Goal: Task Accomplishment & Management: Manage account settings

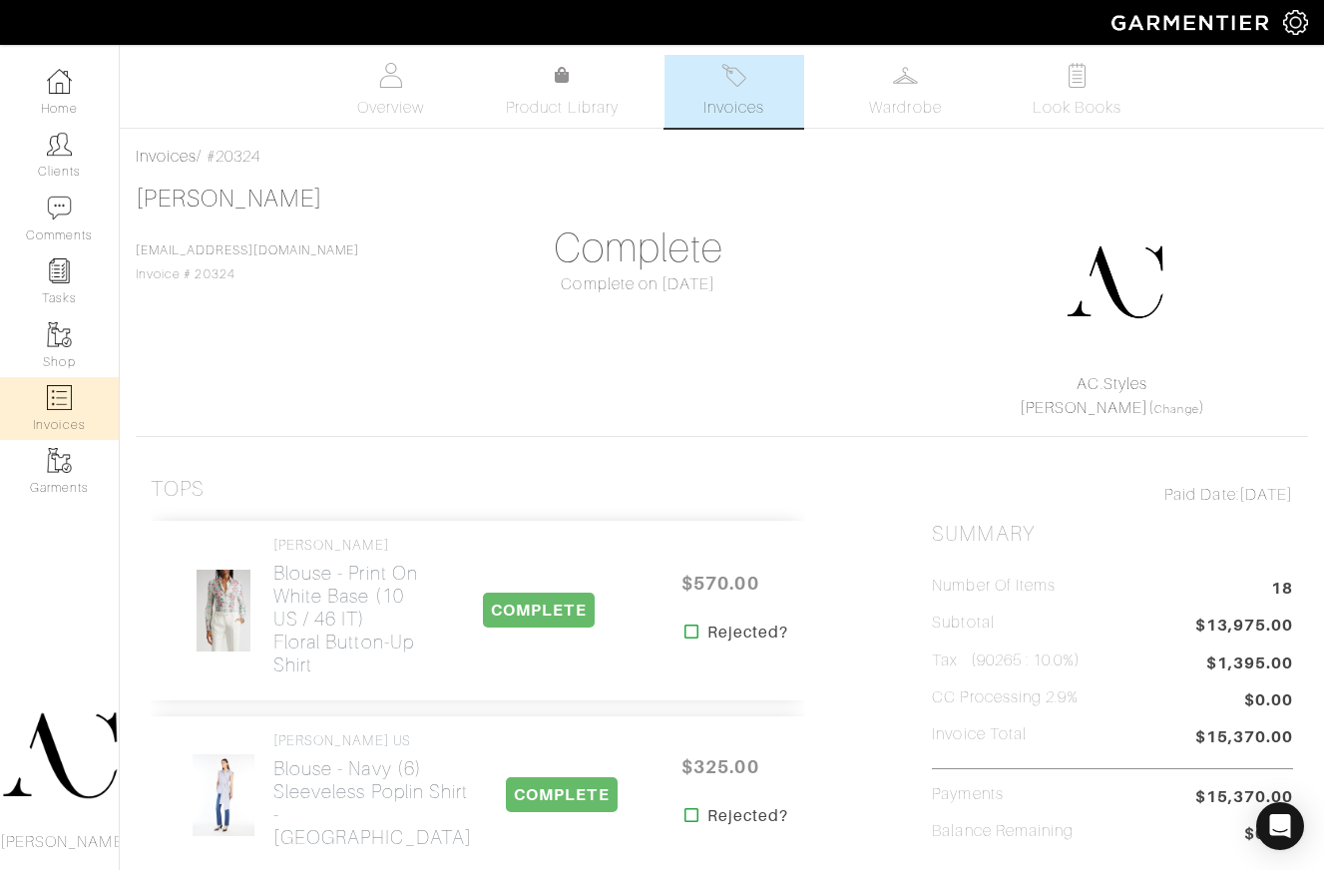
click at [73, 405] on link "Invoices" at bounding box center [59, 408] width 119 height 63
select select
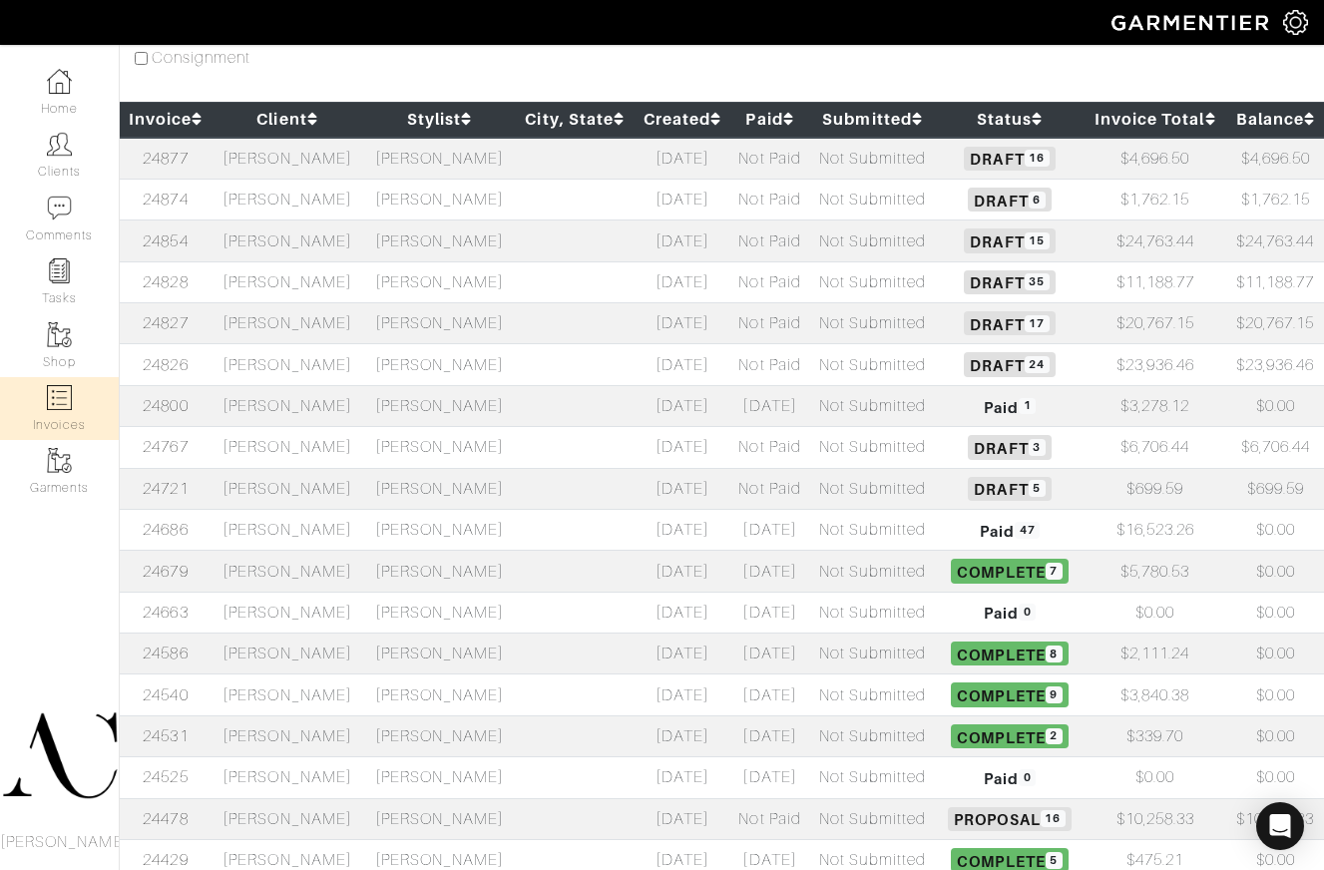
scroll to position [284, 0]
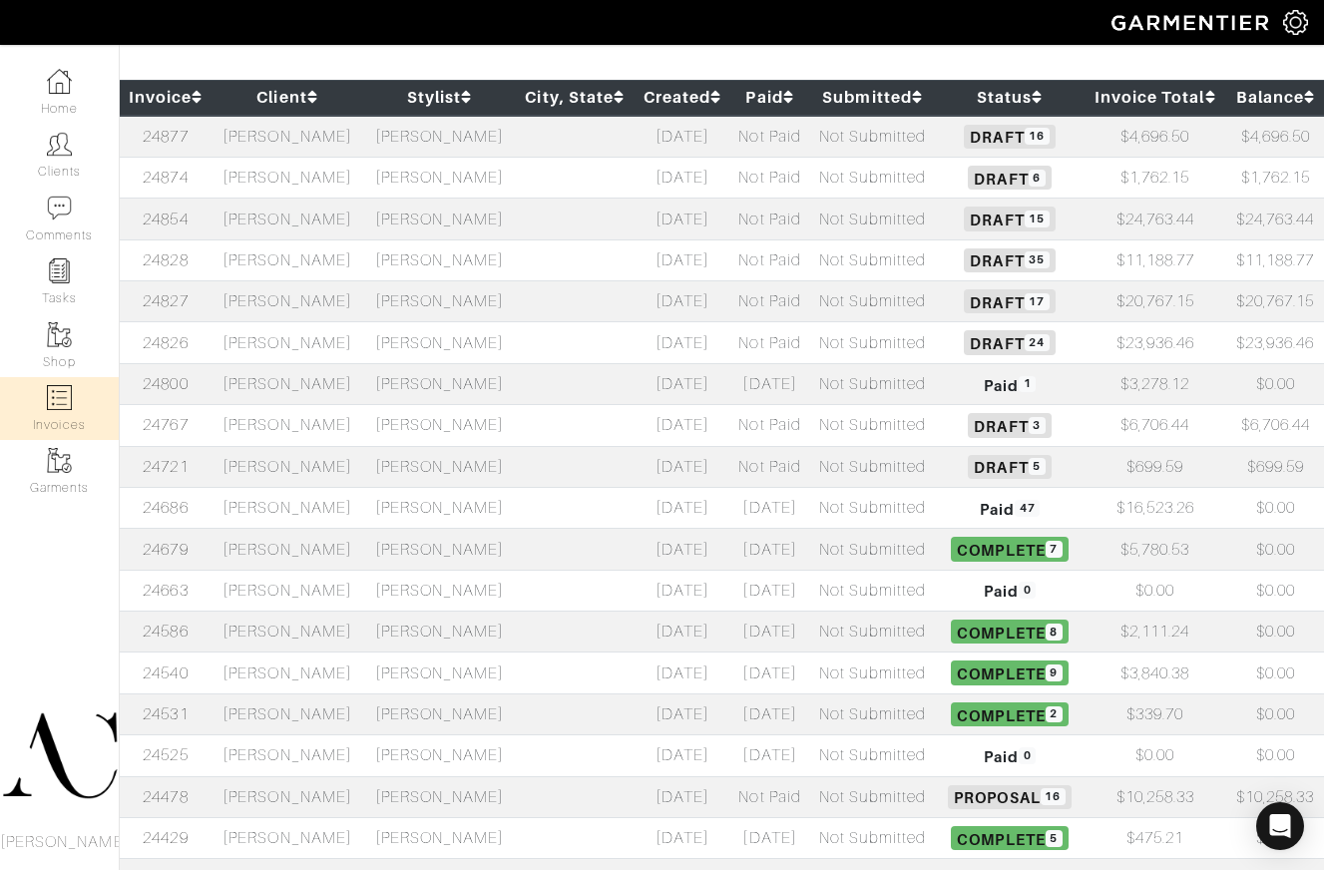
click at [291, 225] on td "[PERSON_NAME]" at bounding box center [287, 219] width 152 height 41
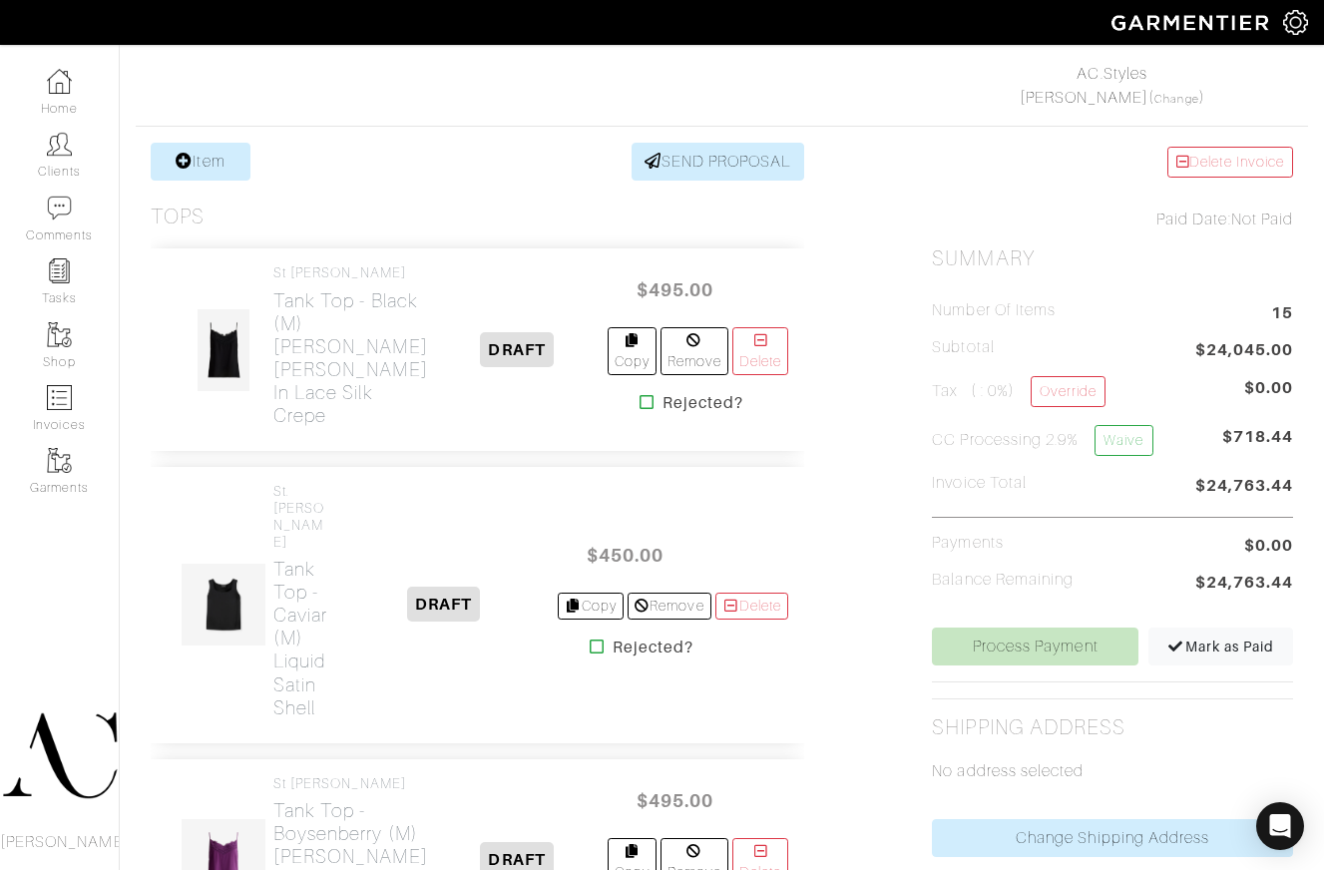
scroll to position [403, 0]
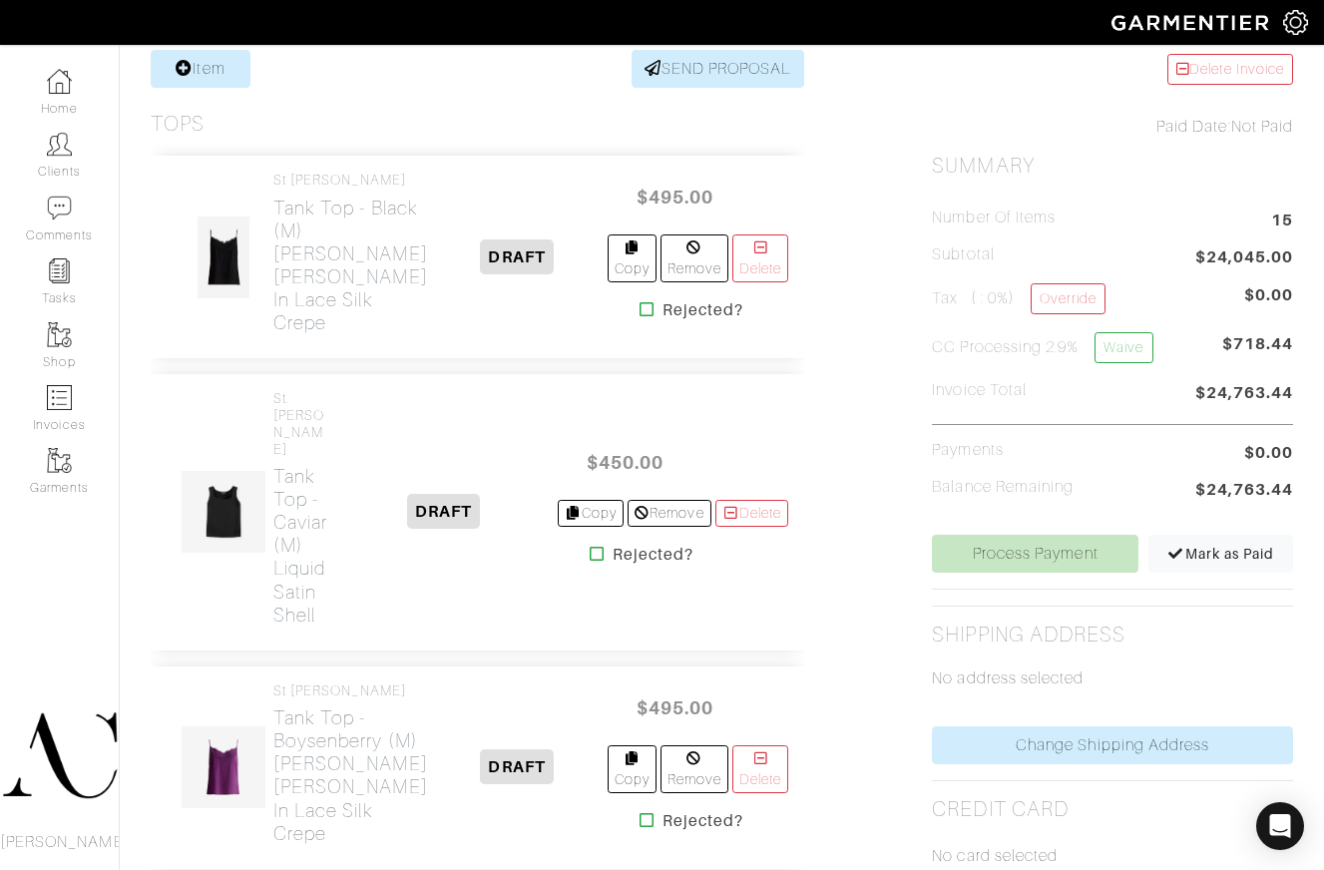
click at [639, 317] on icon at bounding box center [646, 309] width 15 height 16
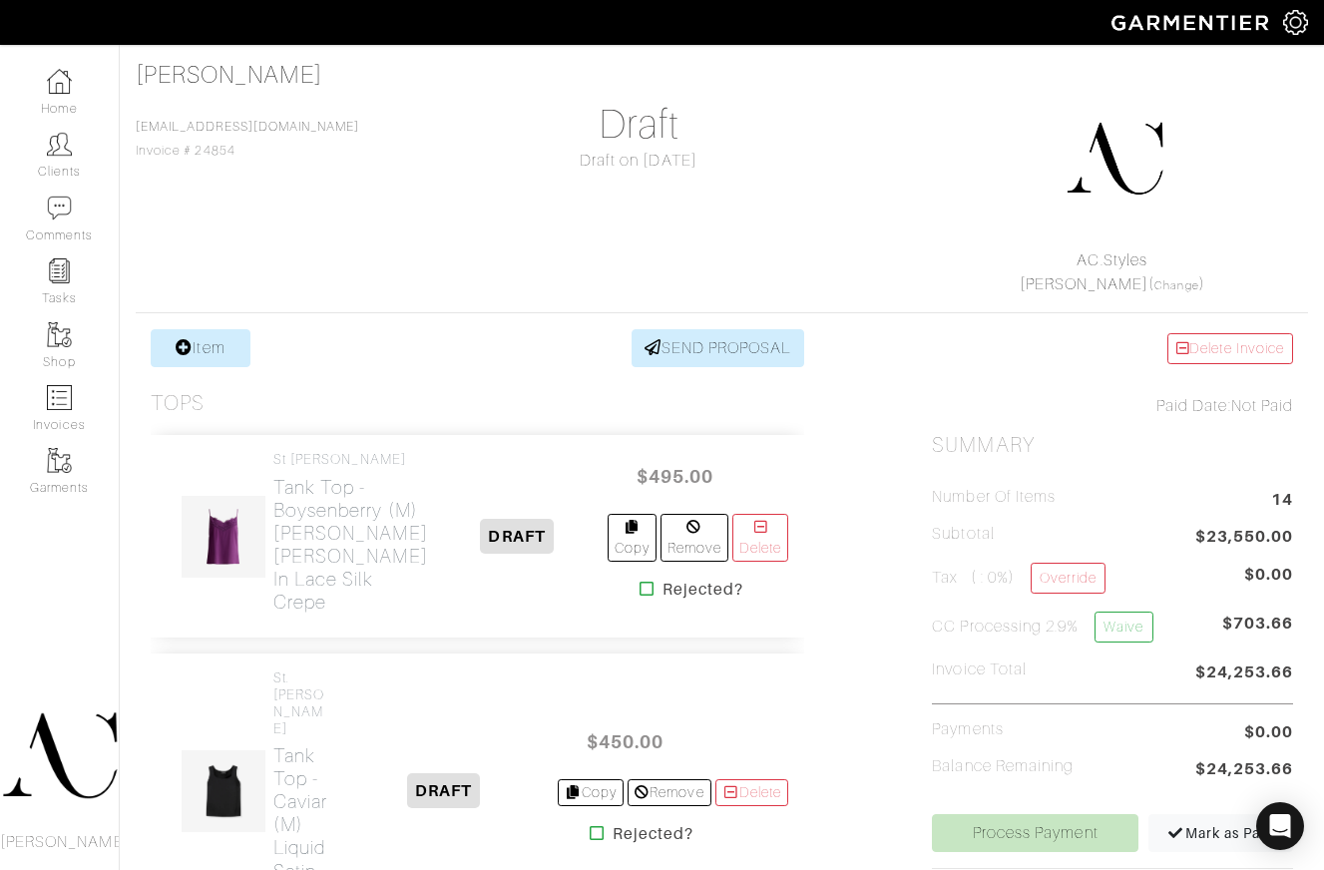
scroll to position [224, 0]
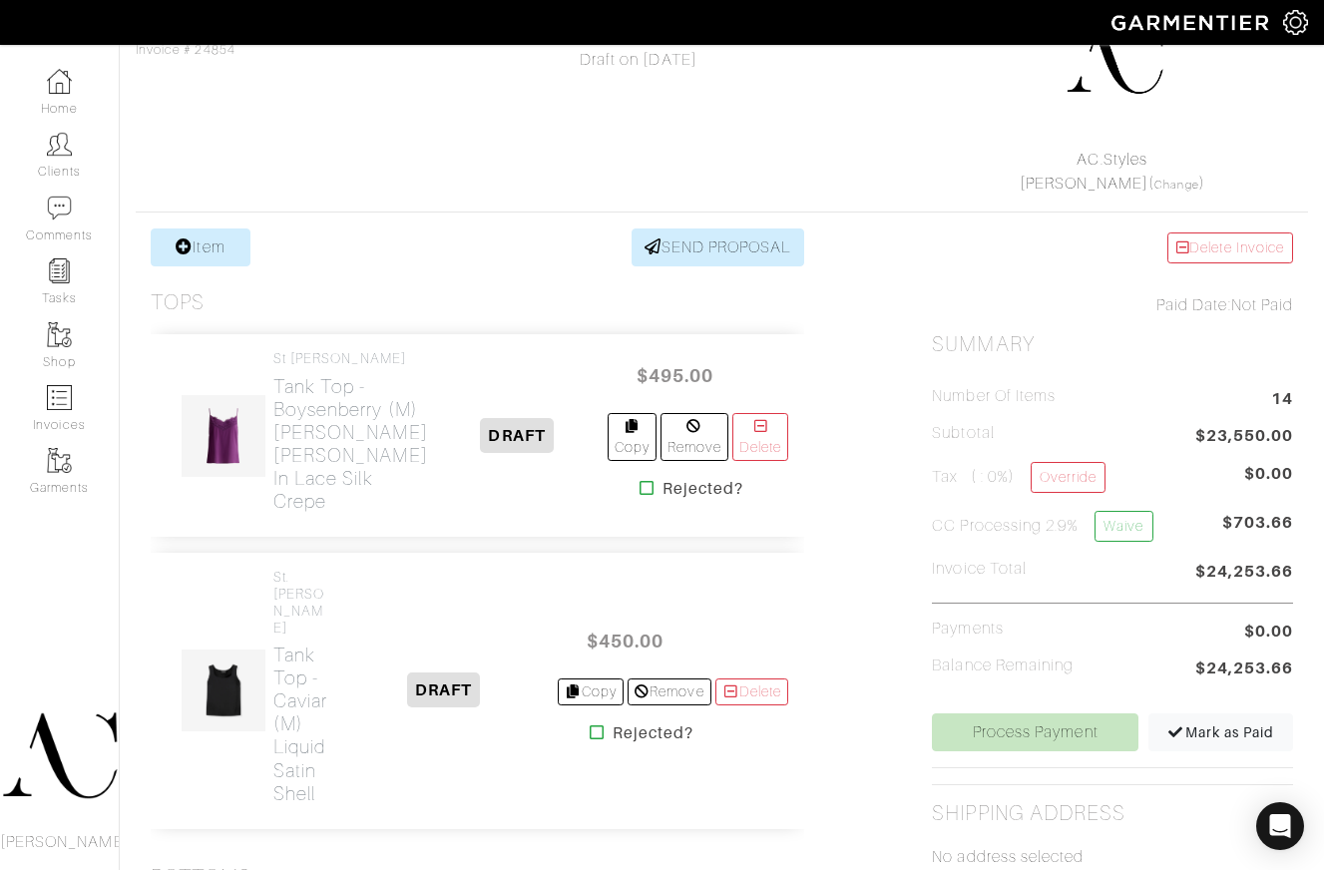
click at [639, 485] on icon at bounding box center [646, 488] width 15 height 16
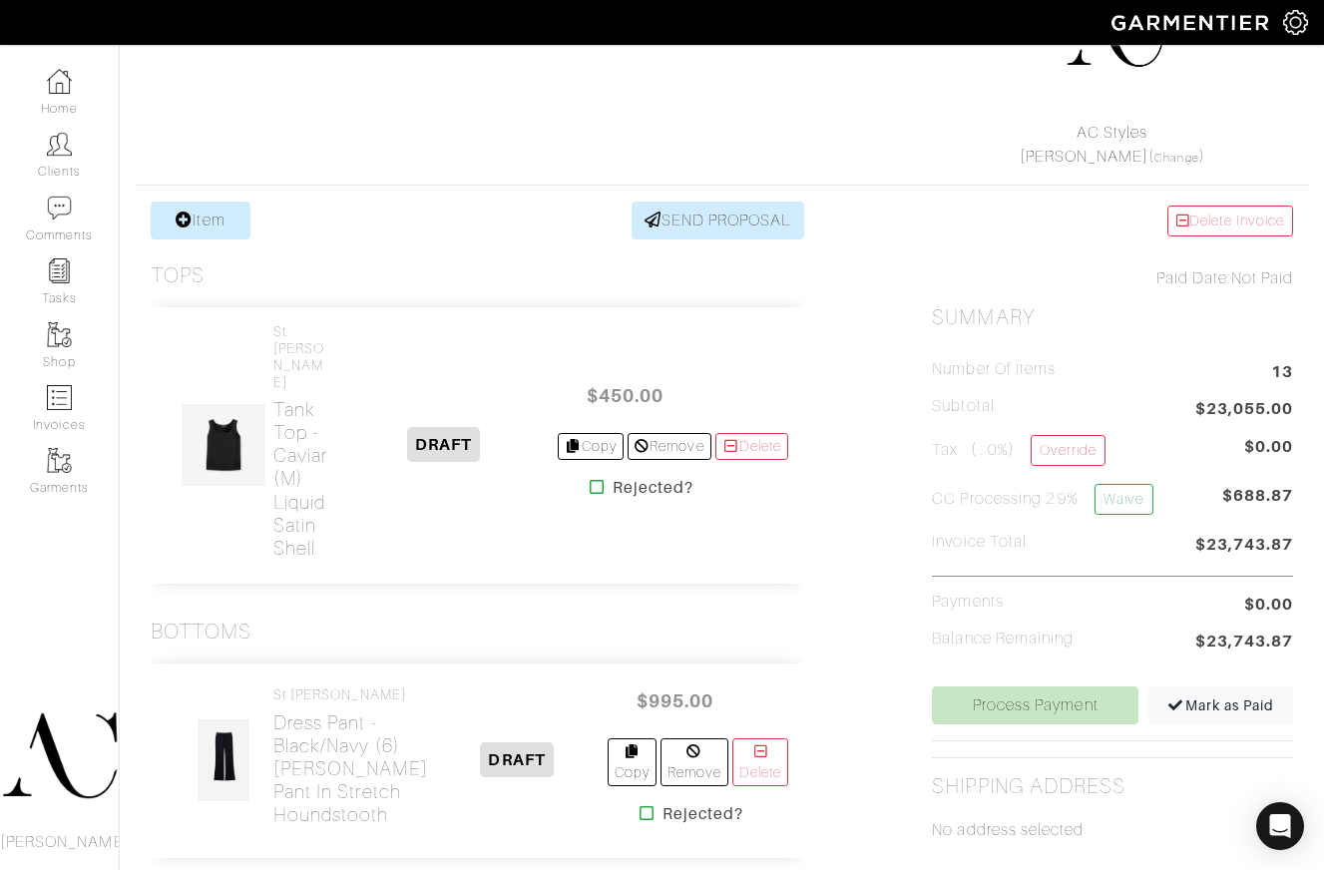
scroll to position [384, 0]
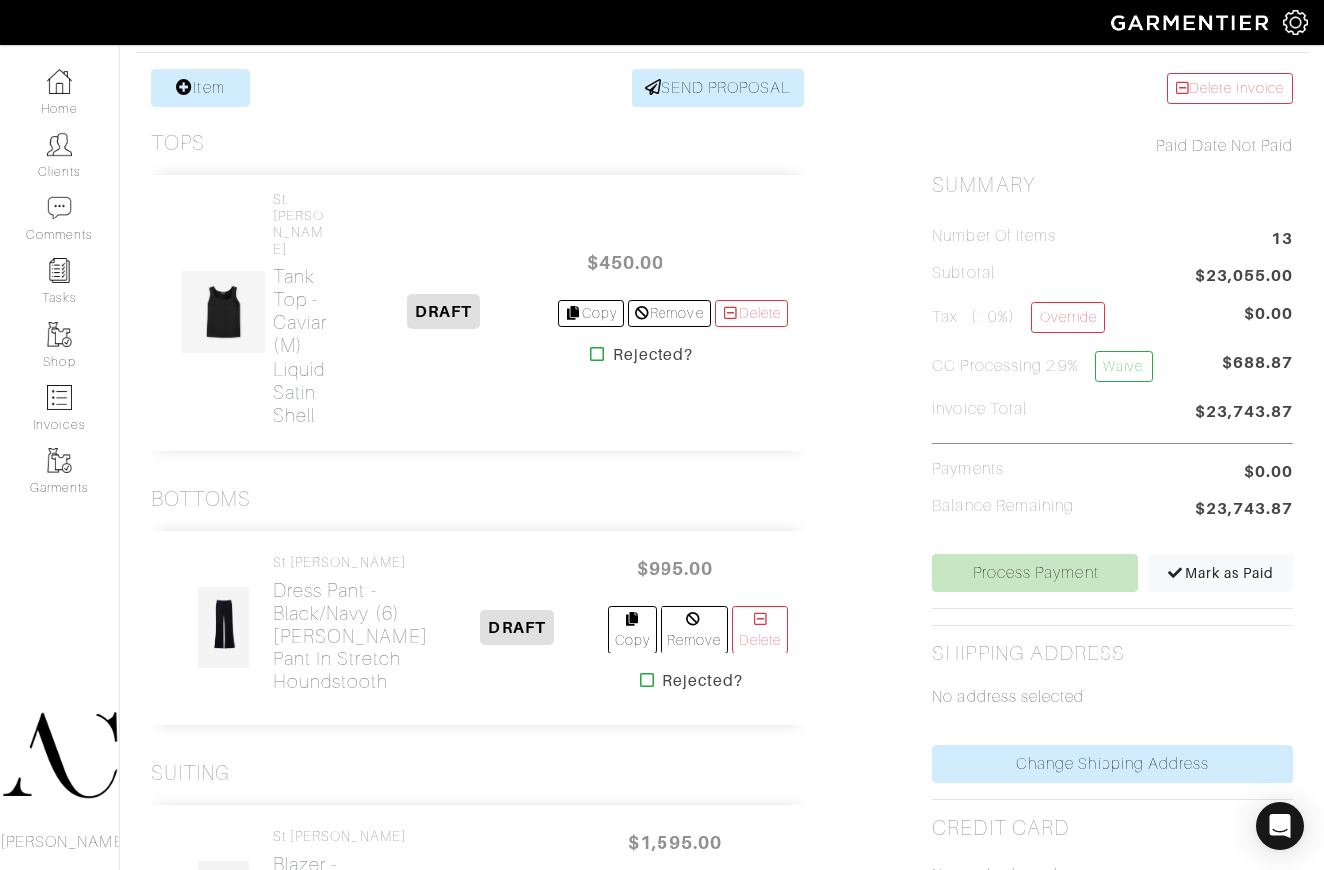
click at [592, 346] on icon at bounding box center [597, 354] width 15 height 16
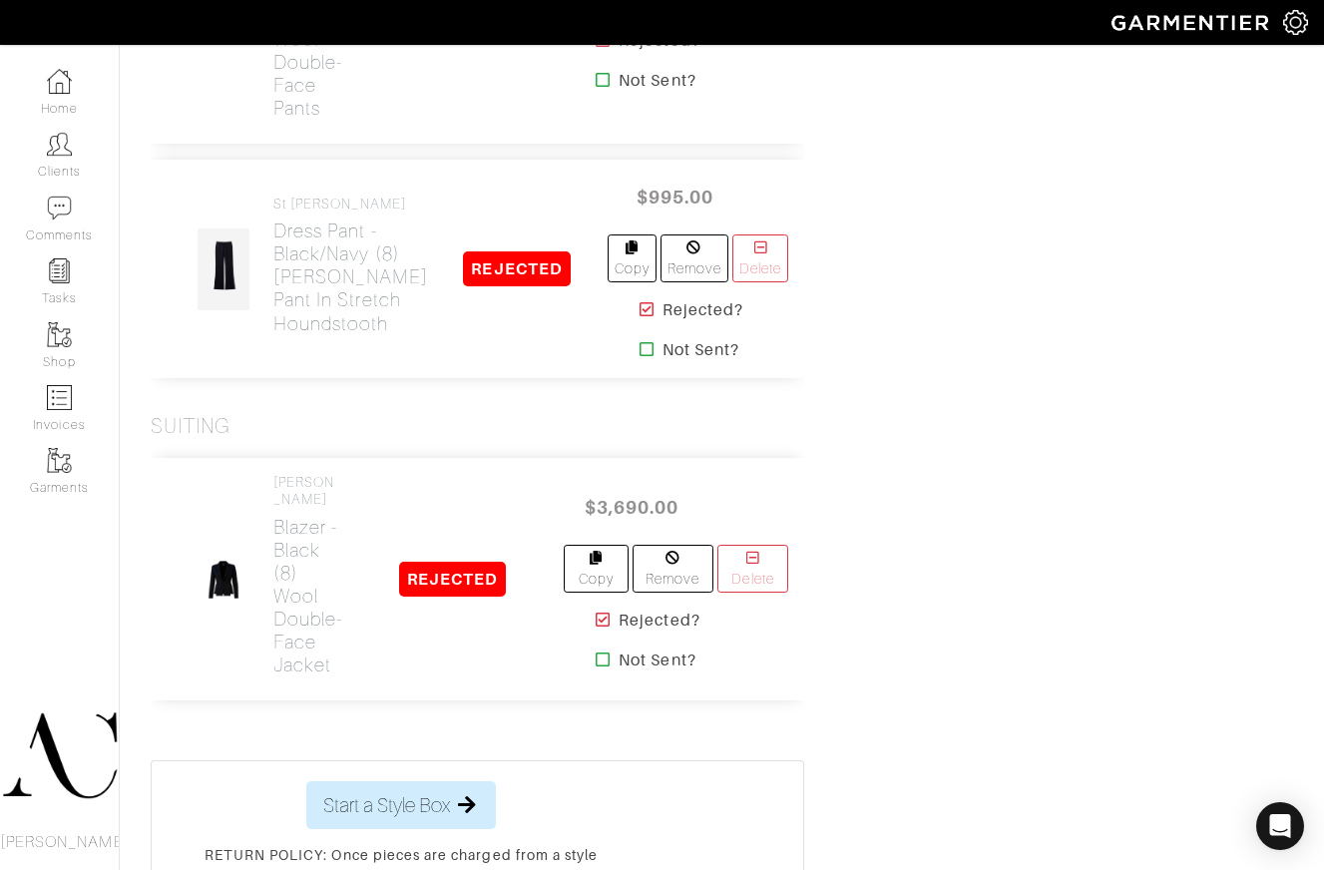
scroll to position [4813, 0]
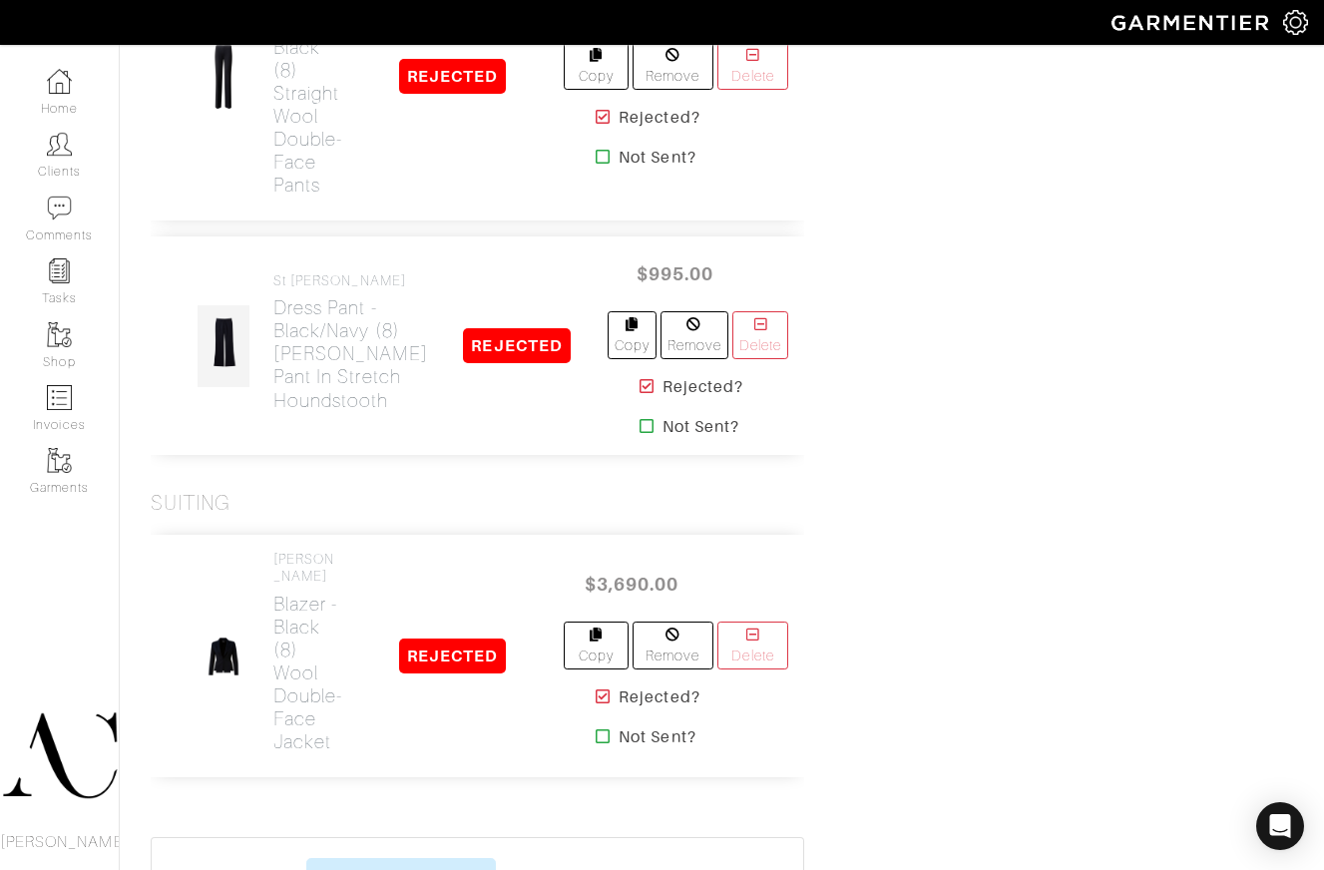
click at [639, 394] on icon at bounding box center [646, 386] width 15 height 16
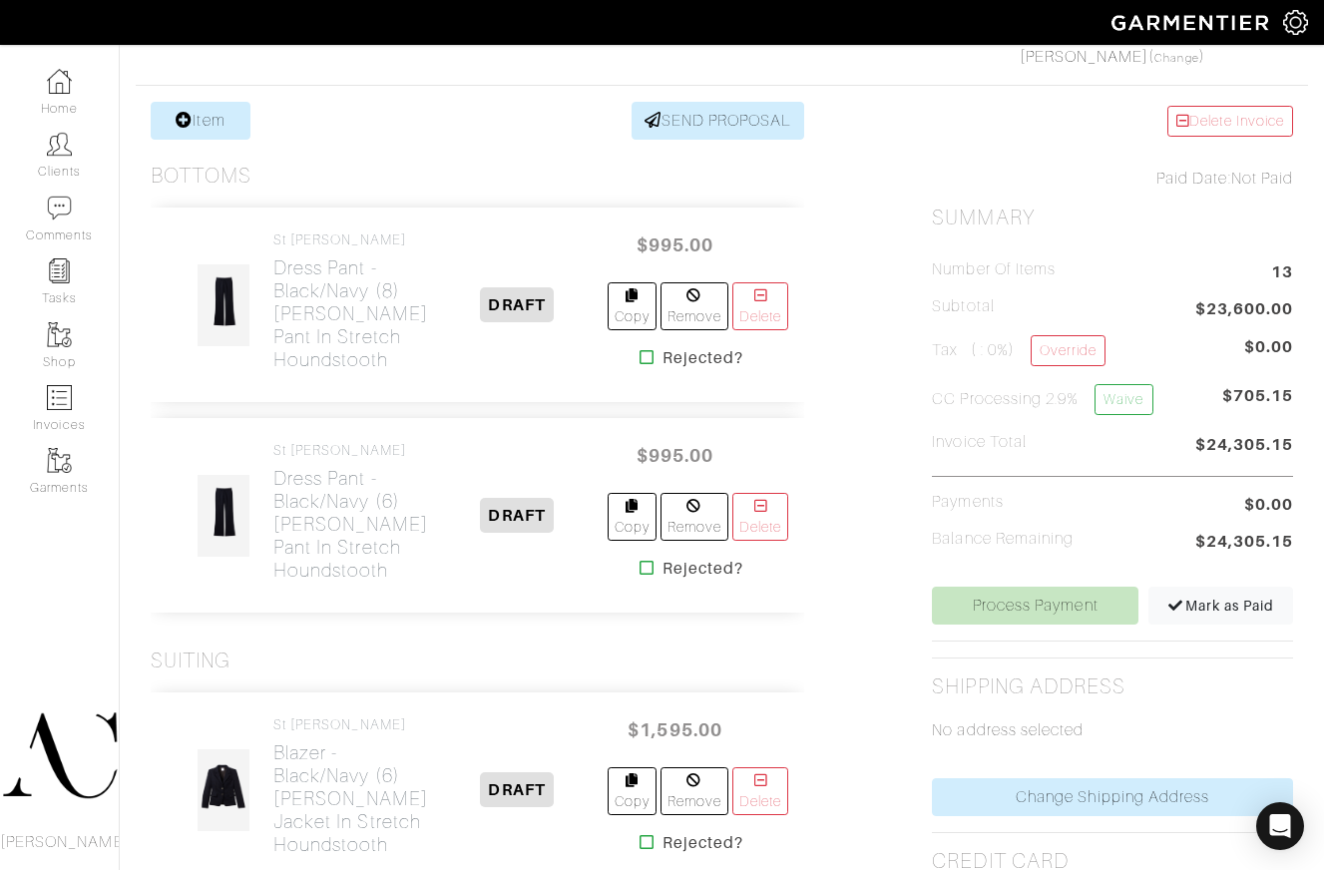
scroll to position [401, 0]
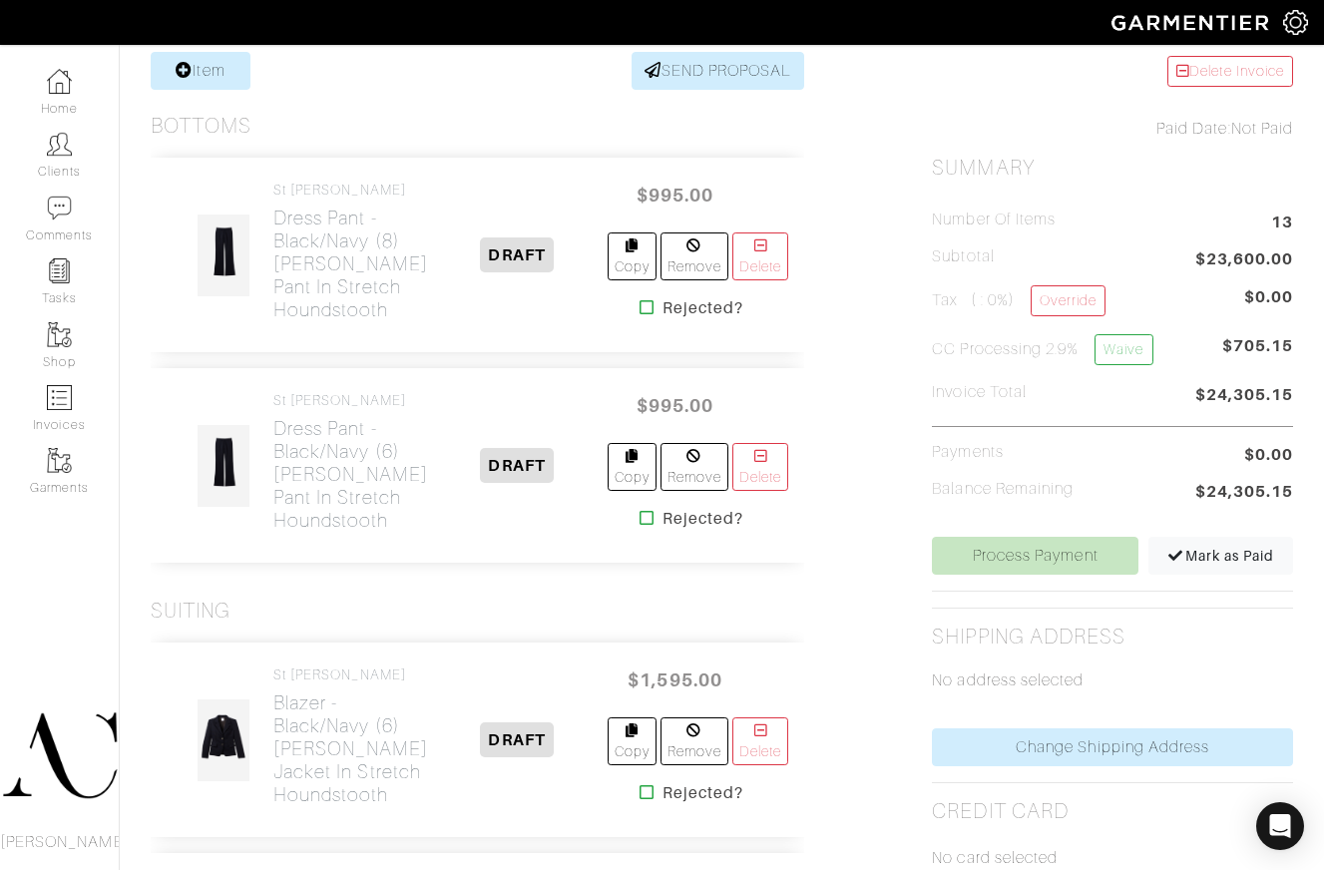
click at [639, 526] on icon at bounding box center [646, 518] width 15 height 16
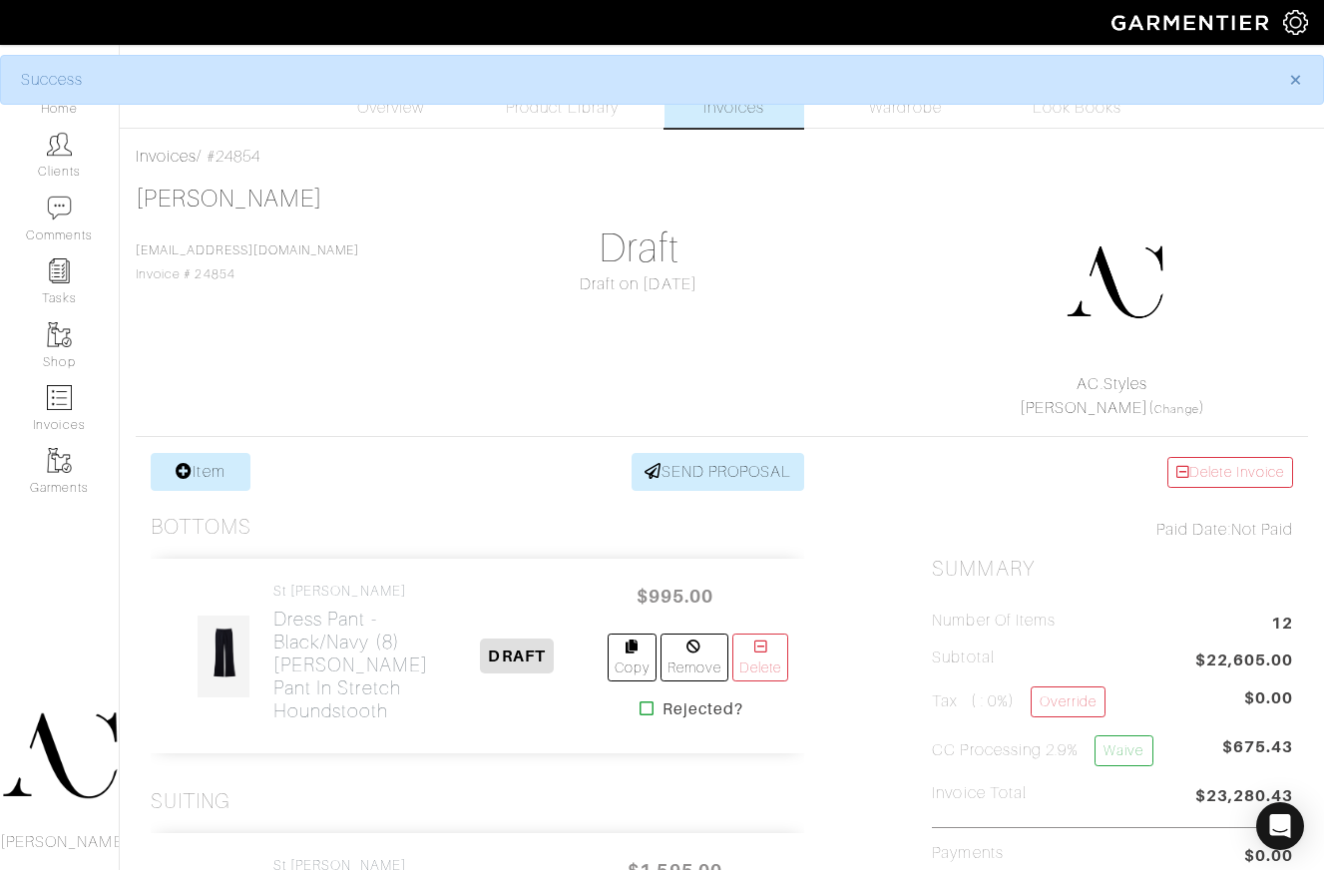
click at [639, 706] on icon at bounding box center [646, 708] width 15 height 16
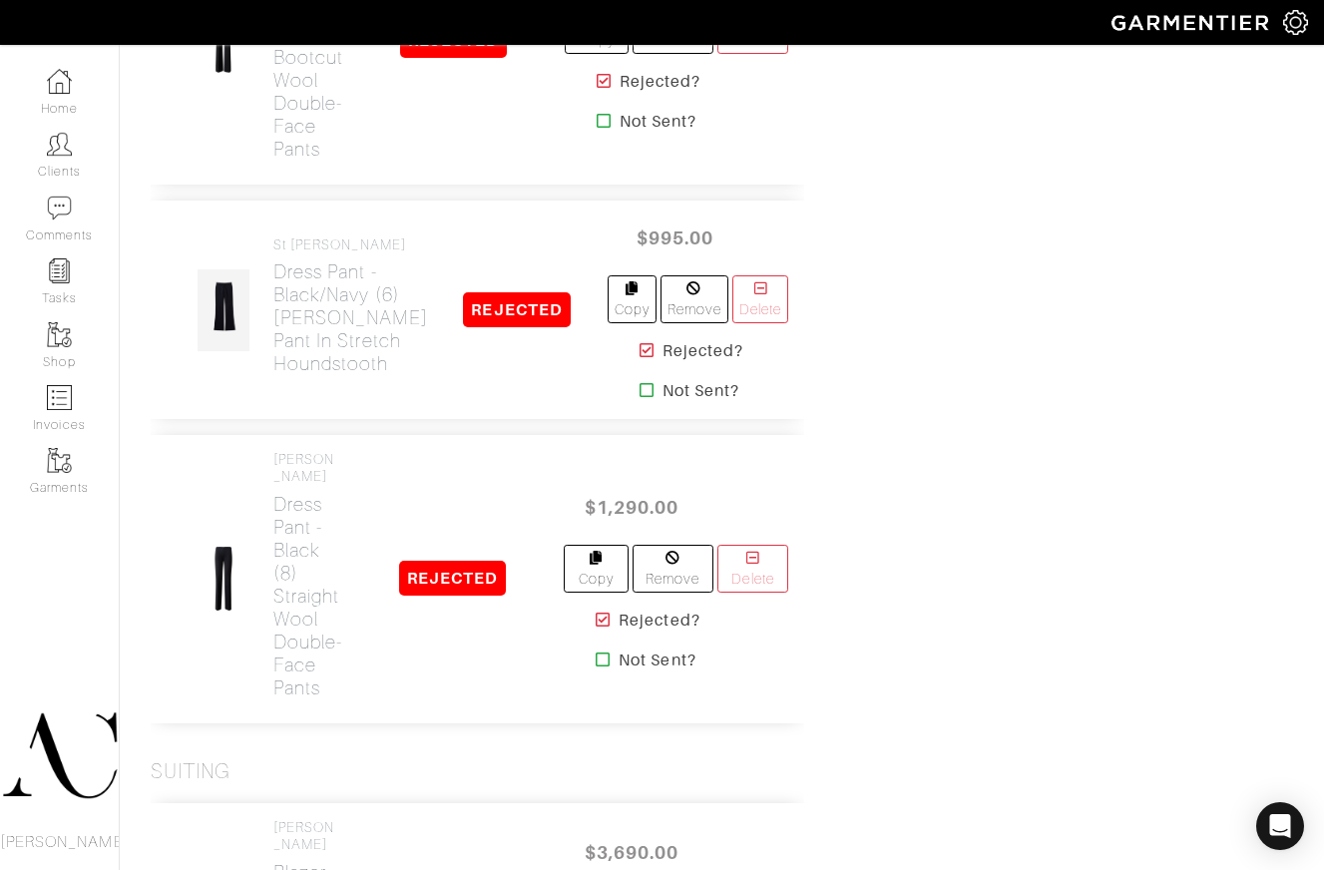
scroll to position [4500, 0]
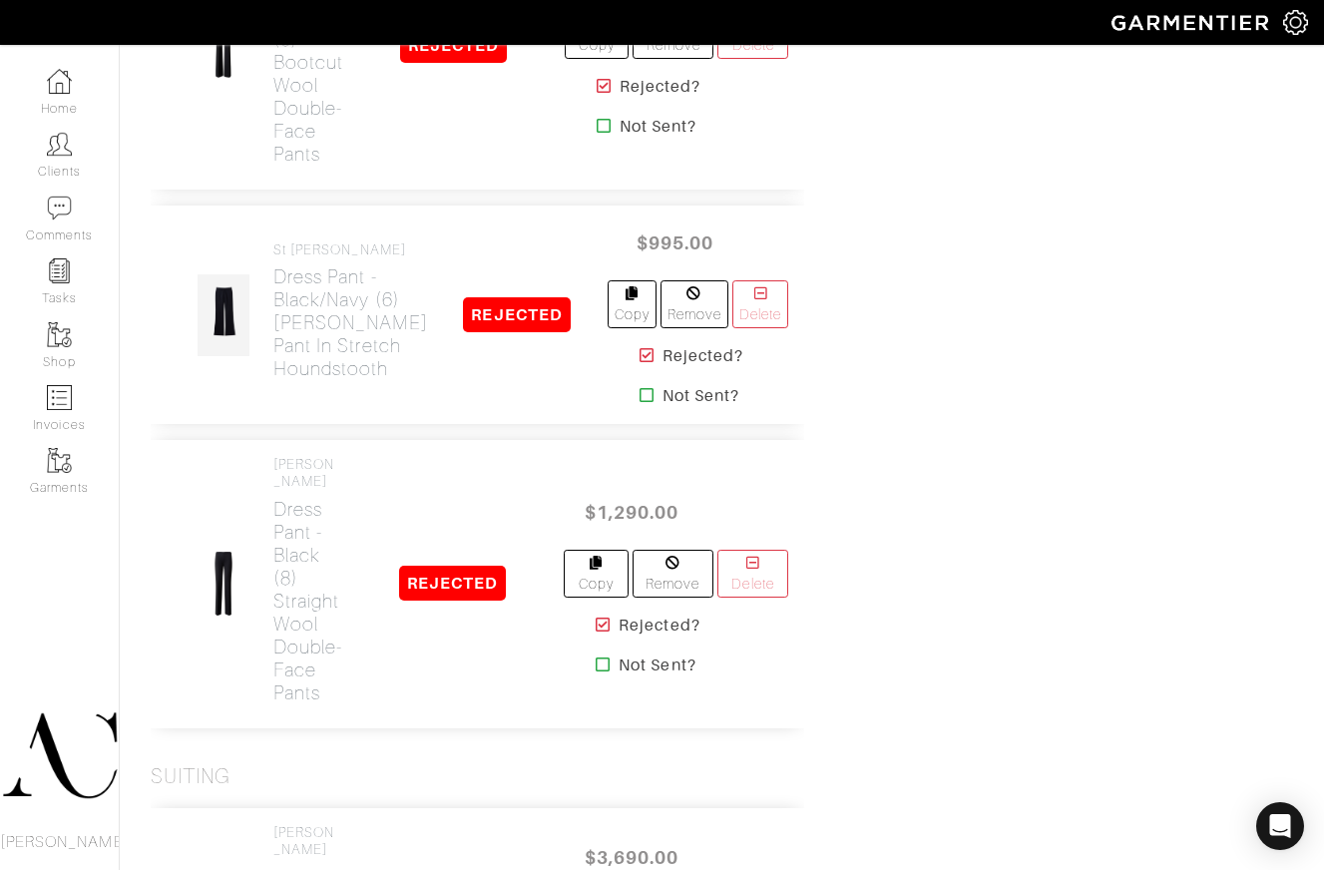
click at [639, 363] on icon at bounding box center [646, 355] width 15 height 16
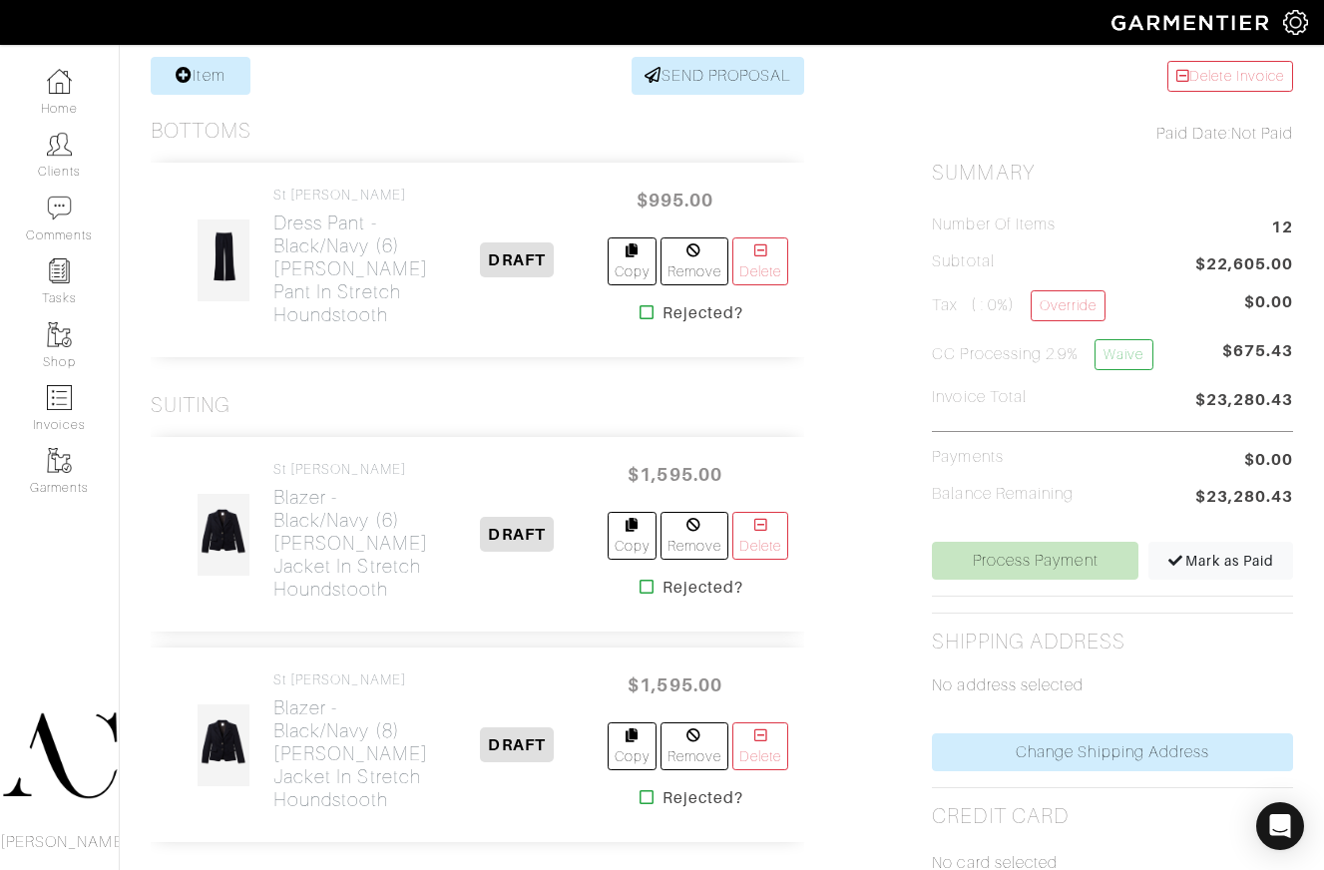
scroll to position [510, 0]
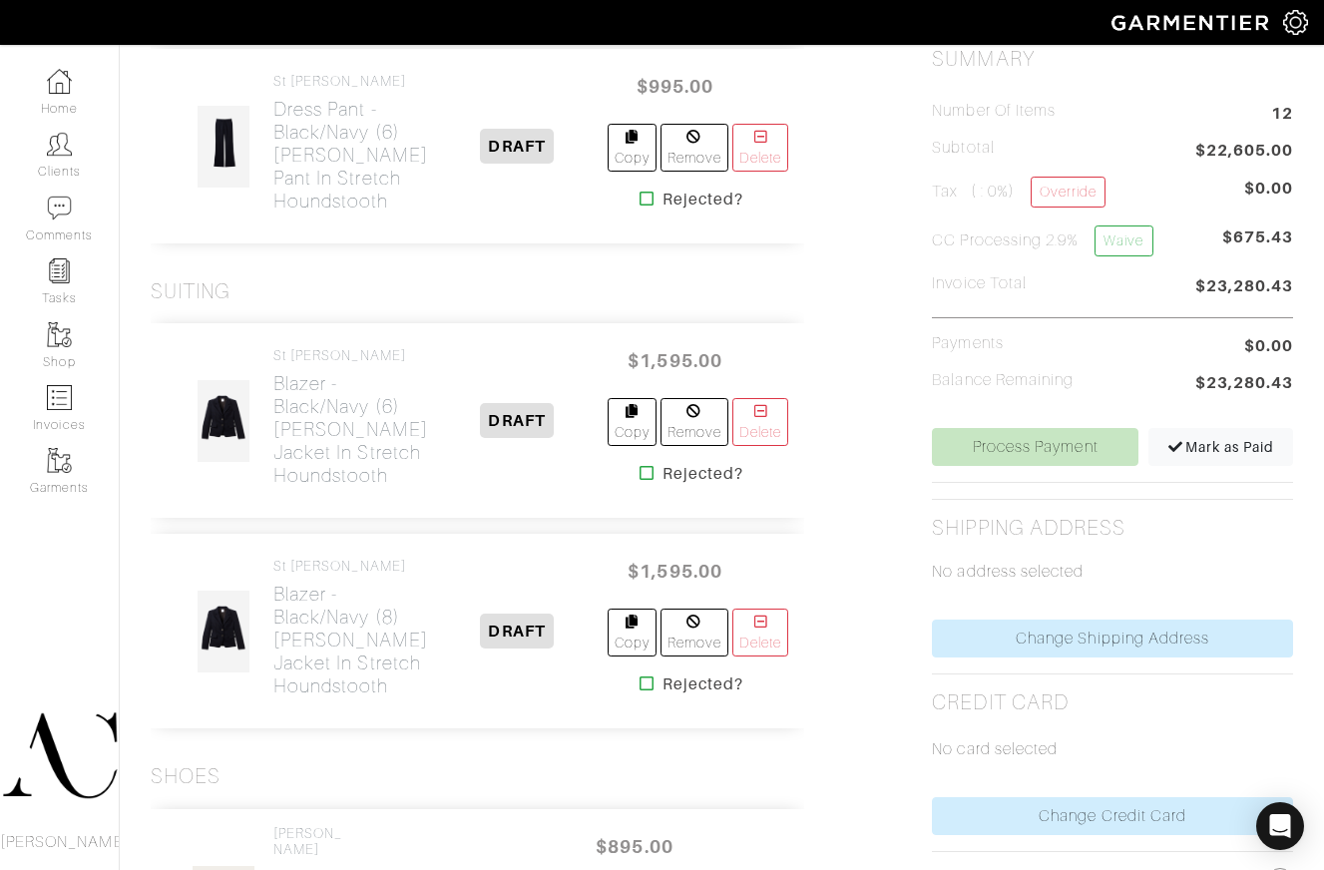
click at [639, 481] on icon at bounding box center [646, 473] width 15 height 16
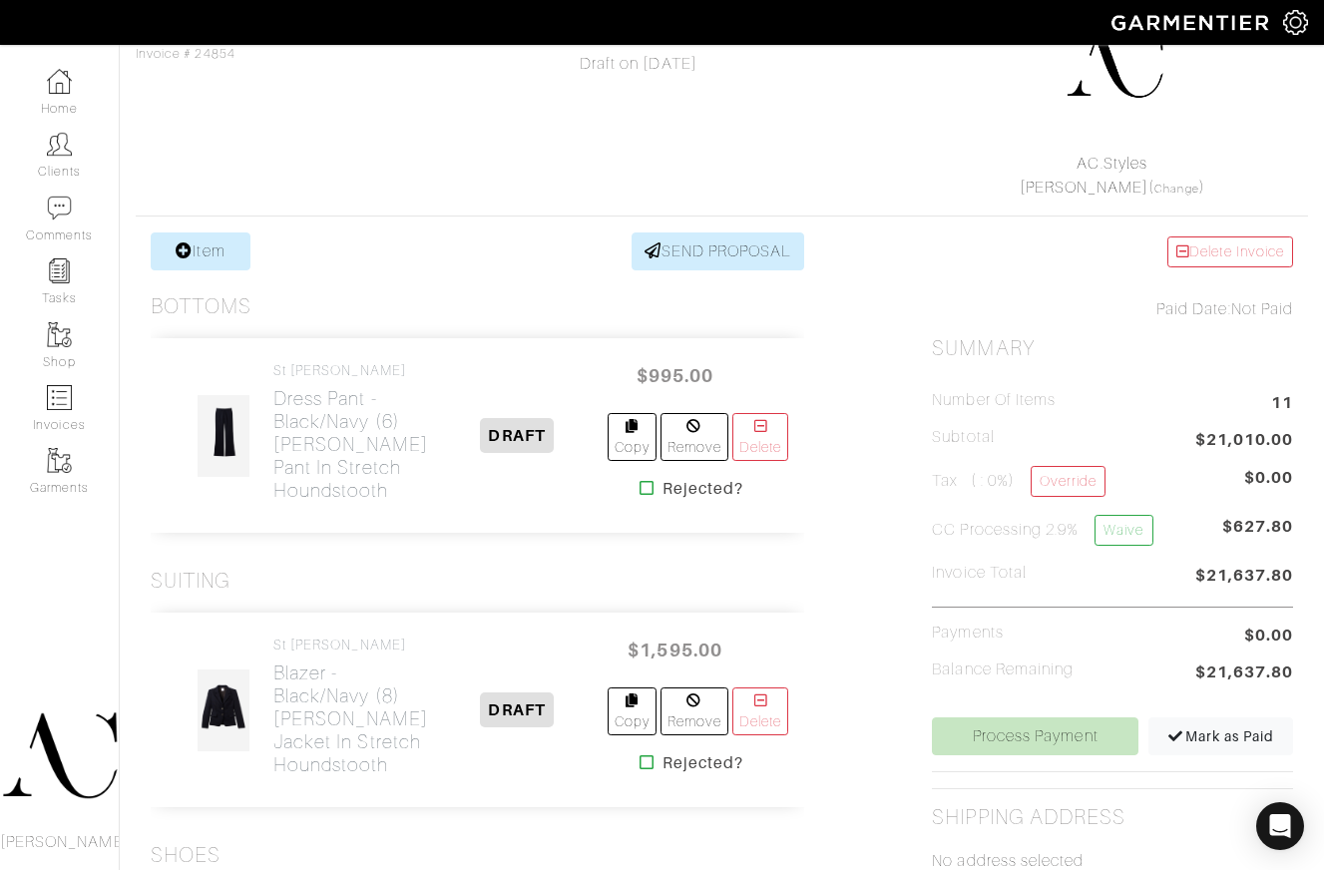
scroll to position [96, 0]
